Goal: Task Accomplishment & Management: Manage account settings

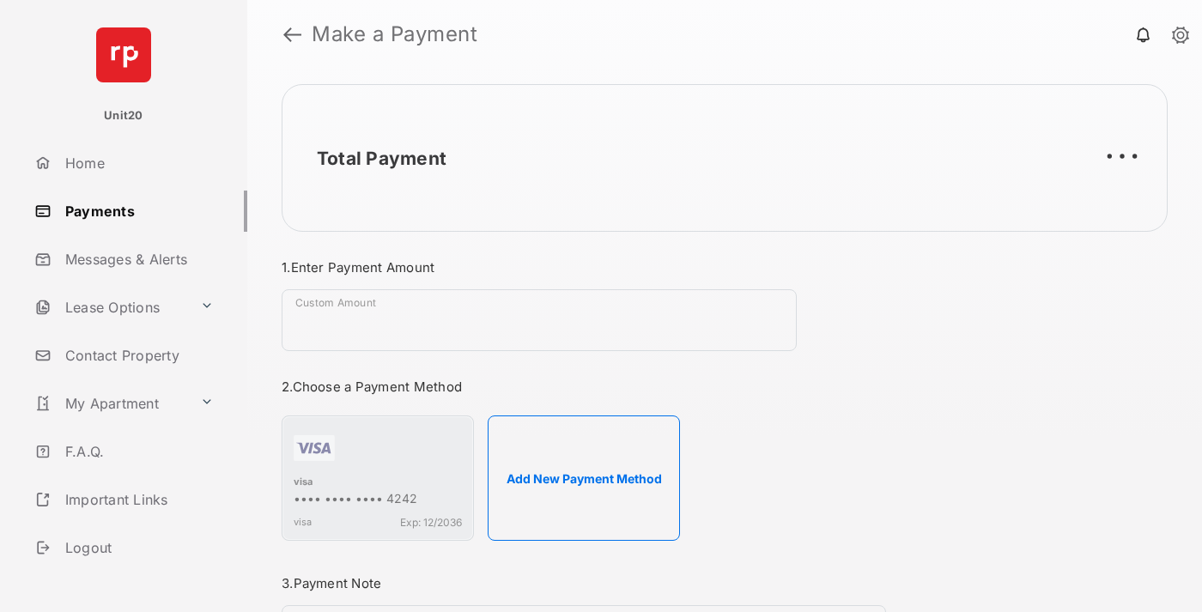
click at [134, 210] on link "Payments" at bounding box center [137, 211] width 220 height 41
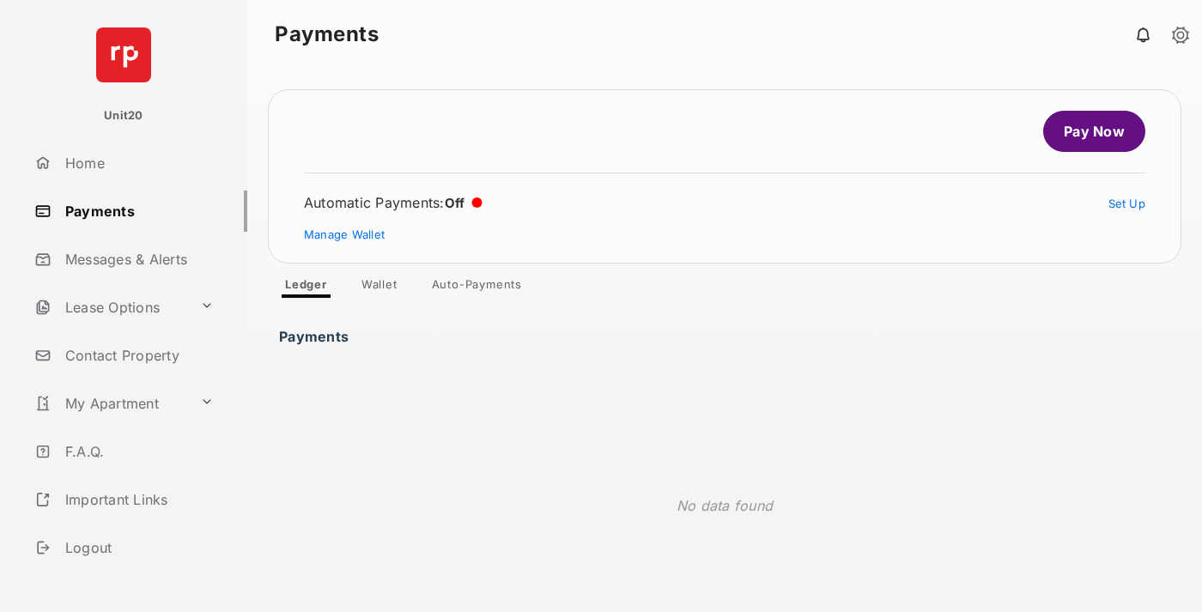
click at [477, 288] on link "Auto-Payments" at bounding box center [477, 287] width 118 height 21
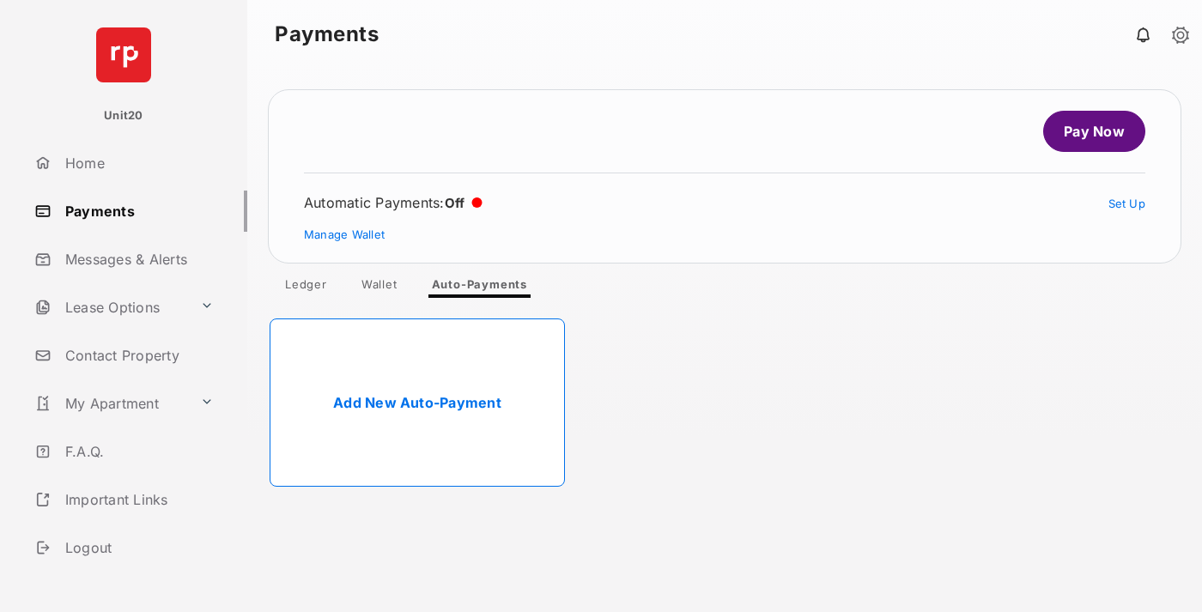
click at [417, 403] on link "Add New Auto-Payment" at bounding box center [416, 402] width 295 height 168
